Goal: Task Accomplishment & Management: Use online tool/utility

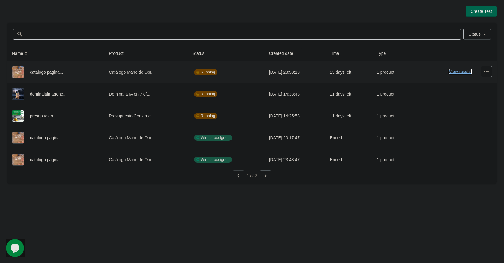
click at [467, 73] on button "View results" at bounding box center [460, 71] width 22 height 5
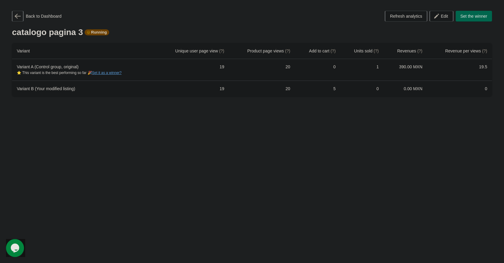
click at [22, 17] on button "button" at bounding box center [17, 16] width 11 height 11
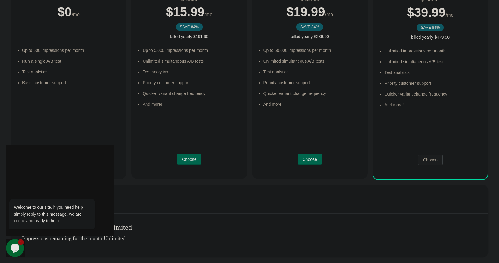
click at [15, 250] on icon "Chat widget" at bounding box center [15, 248] width 8 height 9
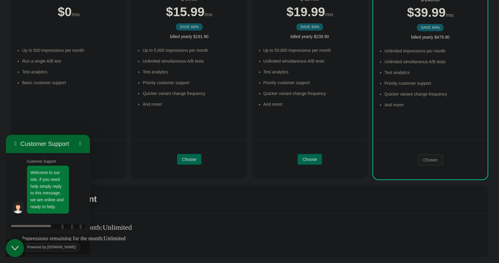
click at [15, 250] on icon "Close Chat This icon closes the chat window." at bounding box center [14, 248] width 7 height 7
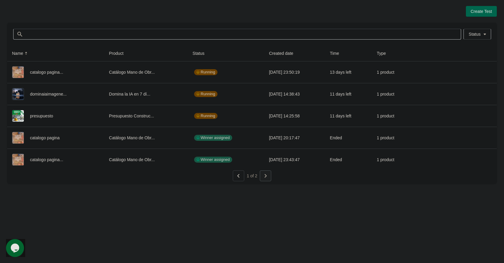
click at [265, 177] on icon "button" at bounding box center [265, 176] width 6 height 6
click at [465, 115] on button "View results" at bounding box center [460, 115] width 22 height 5
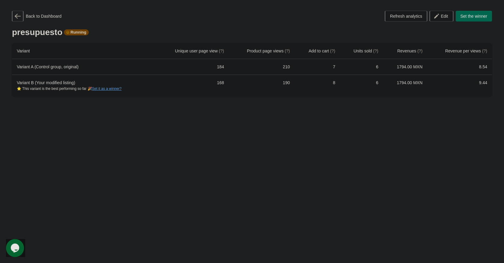
click at [18, 17] on icon "button" at bounding box center [18, 16] width 6 height 6
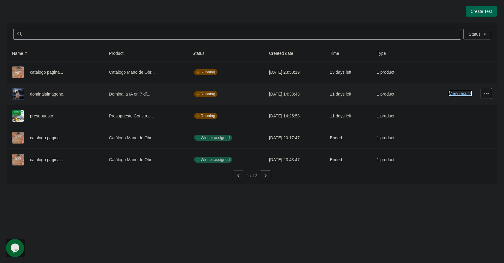
click at [460, 92] on button "View results" at bounding box center [460, 93] width 22 height 5
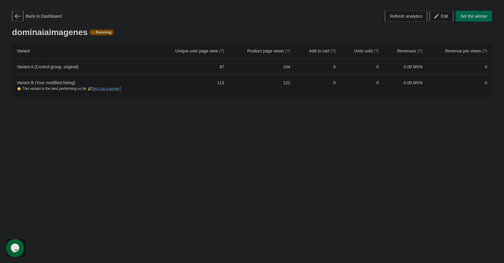
click at [16, 16] on icon "button" at bounding box center [18, 16] width 6 height 5
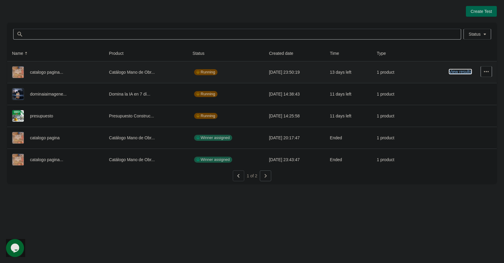
click at [458, 70] on button "View results" at bounding box center [460, 71] width 22 height 5
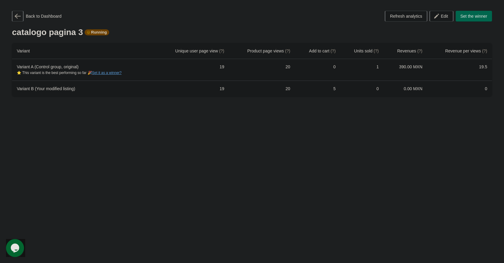
click at [18, 14] on icon "button" at bounding box center [18, 16] width 6 height 6
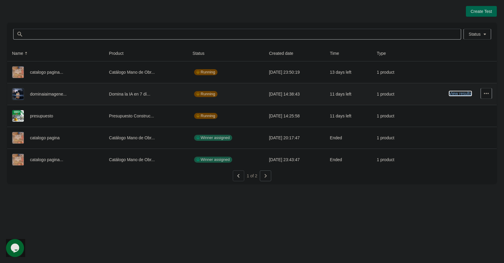
click at [457, 94] on button "View results" at bounding box center [460, 93] width 22 height 5
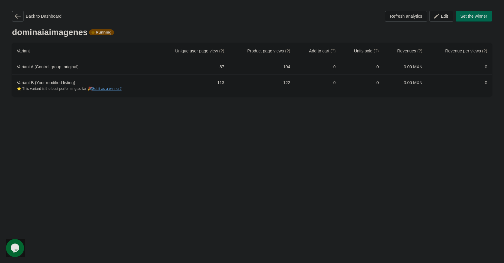
click at [19, 15] on icon "button" at bounding box center [18, 16] width 6 height 6
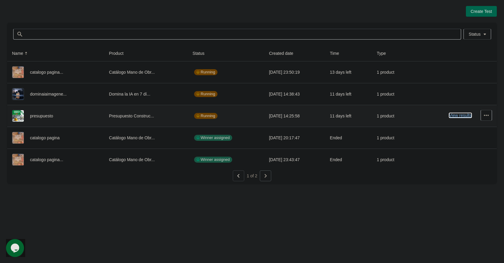
click at [458, 115] on button "View results" at bounding box center [460, 115] width 22 height 5
